Goal: Task Accomplishment & Management: Manage account settings

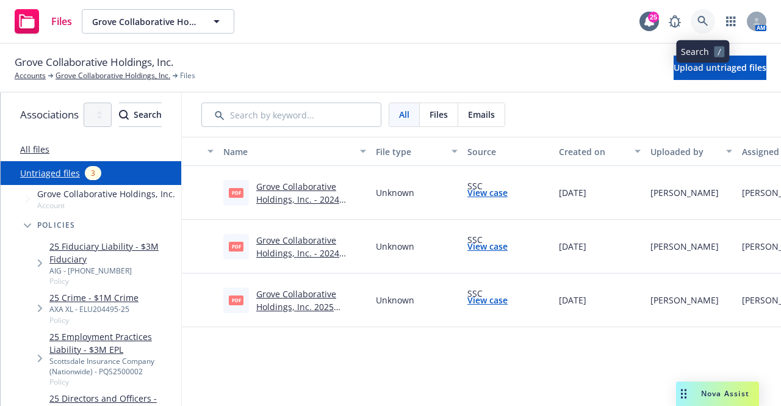
click at [701, 24] on icon at bounding box center [702, 21] width 11 height 11
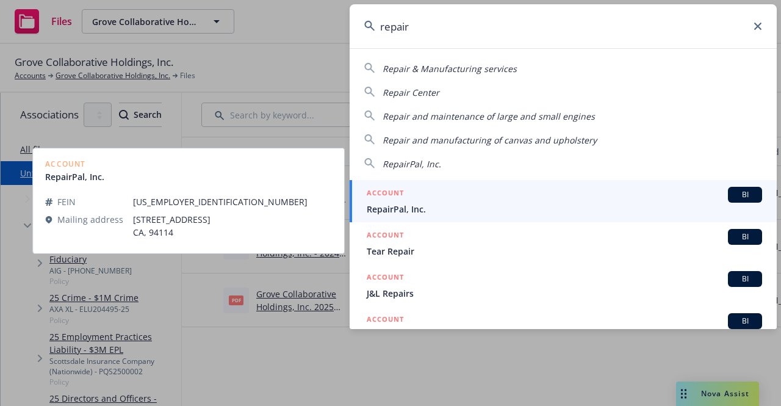
type input "repair"
click at [416, 199] on div "ACCOUNT BI" at bounding box center [564, 195] width 395 height 16
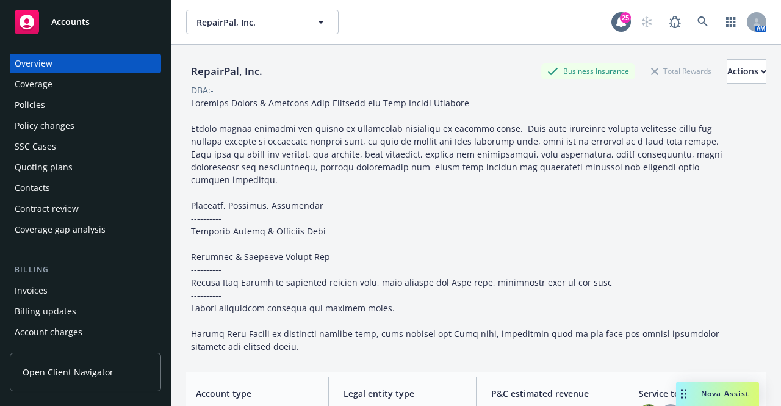
scroll to position [183, 0]
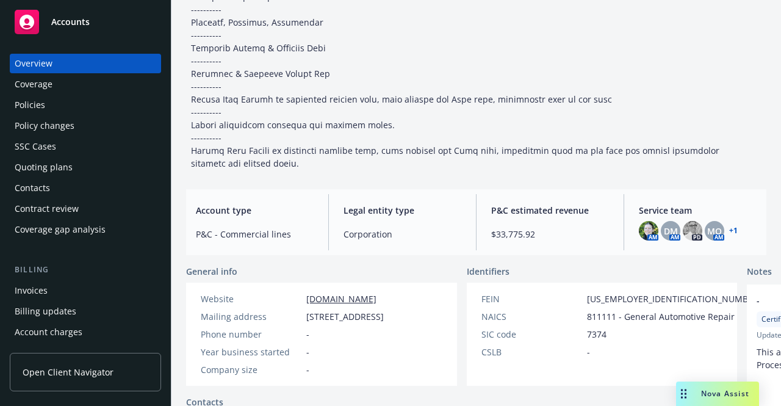
click at [729, 227] on link "+ 1" at bounding box center [733, 230] width 9 height 7
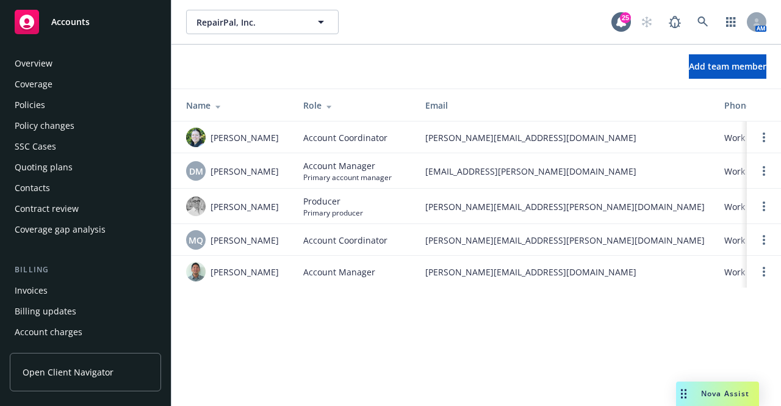
scroll to position [430, 0]
